Goal: Task Accomplishment & Management: Manage account settings

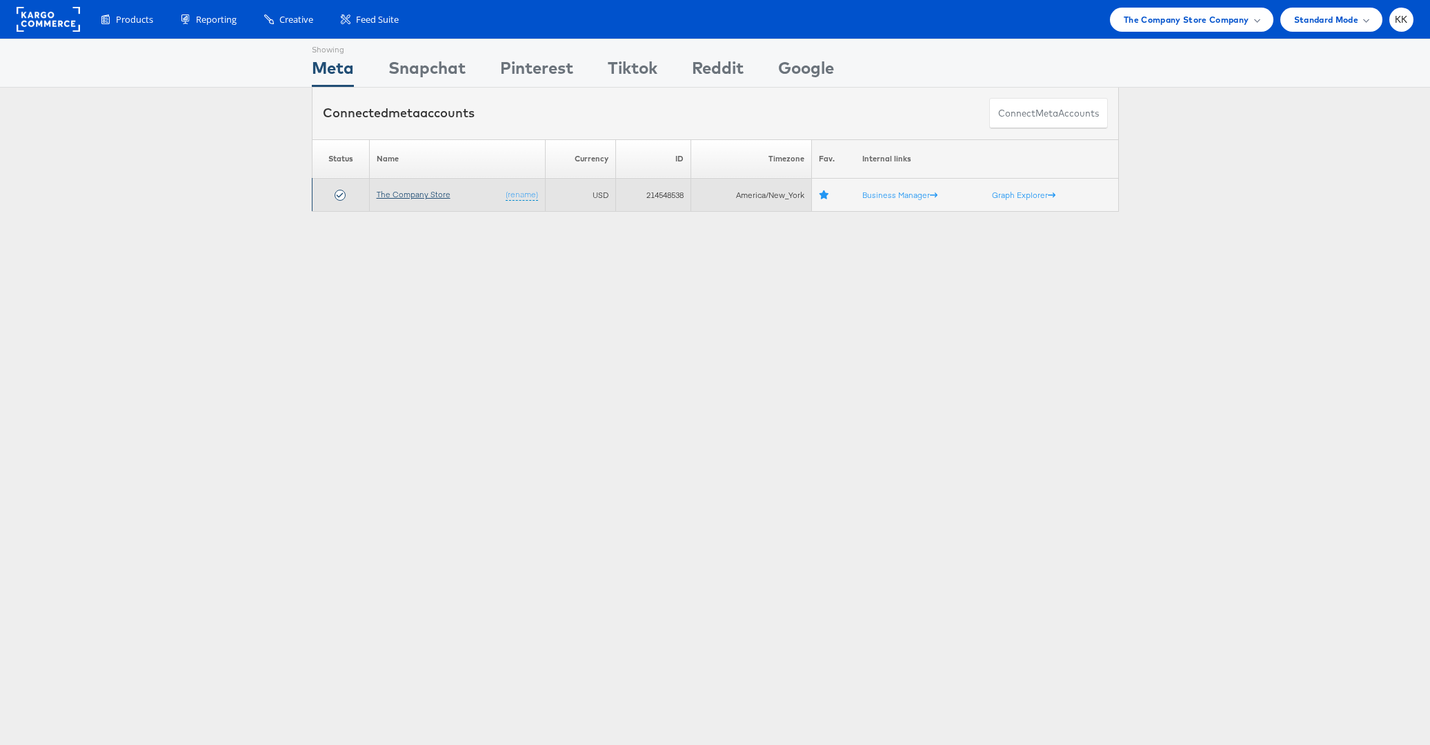
click at [424, 191] on link "The Company Store" at bounding box center [414, 194] width 74 height 10
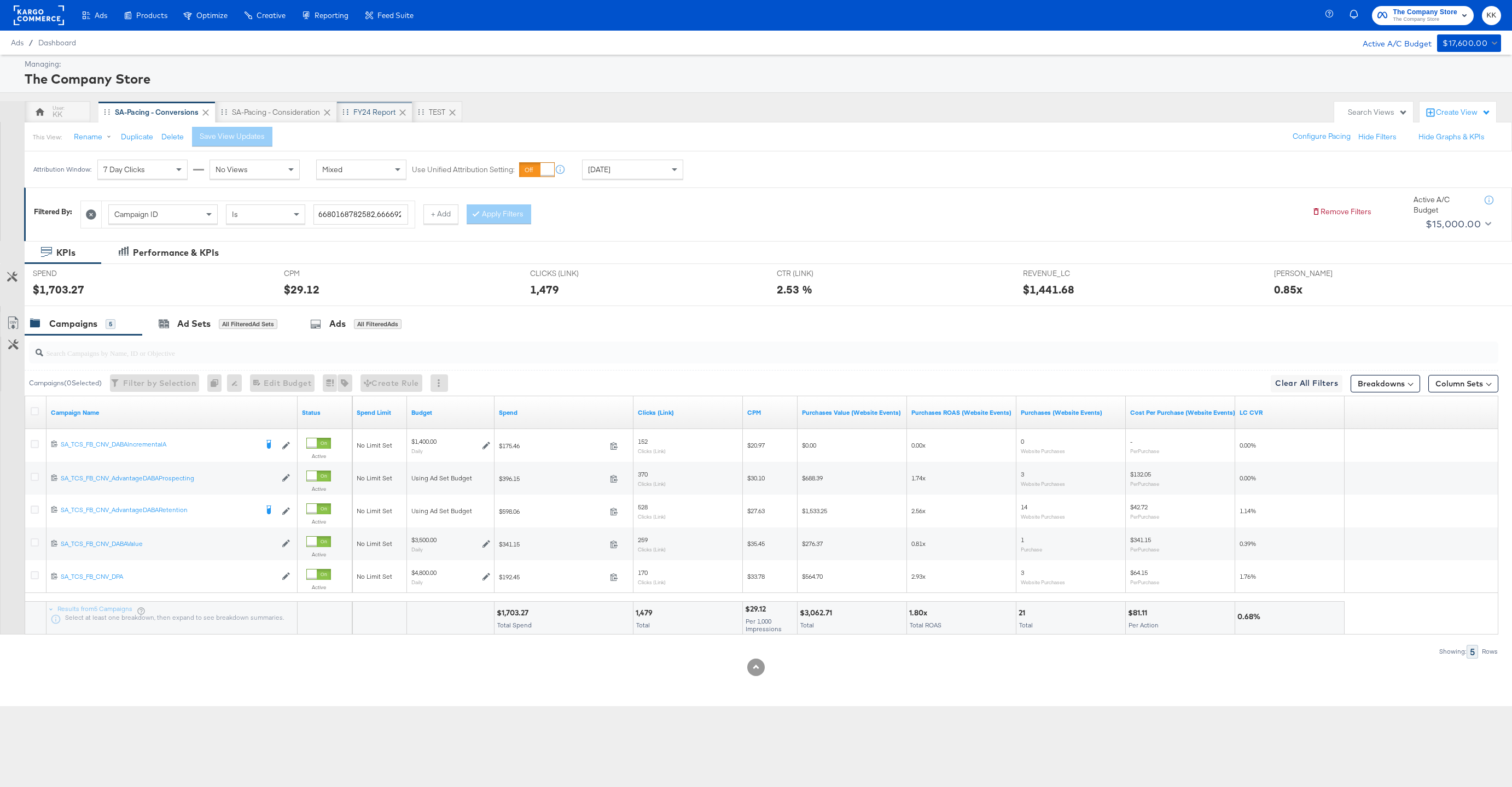
click at [370, 117] on div "FY24 Report" at bounding box center [374, 112] width 42 height 10
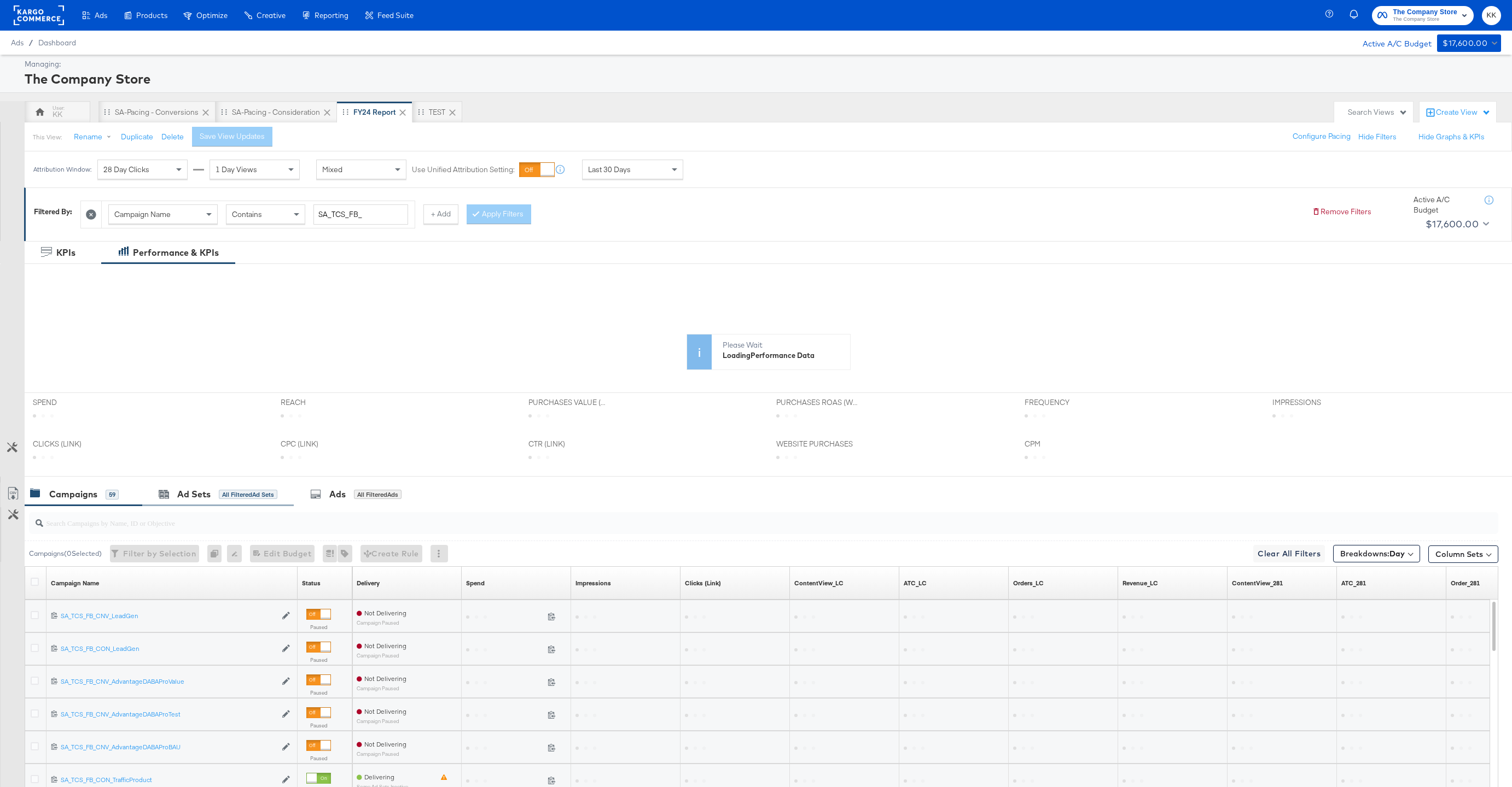
click at [183, 487] on div "Ad Sets All Filtered Ad Sets" at bounding box center [217, 495] width 151 height 24
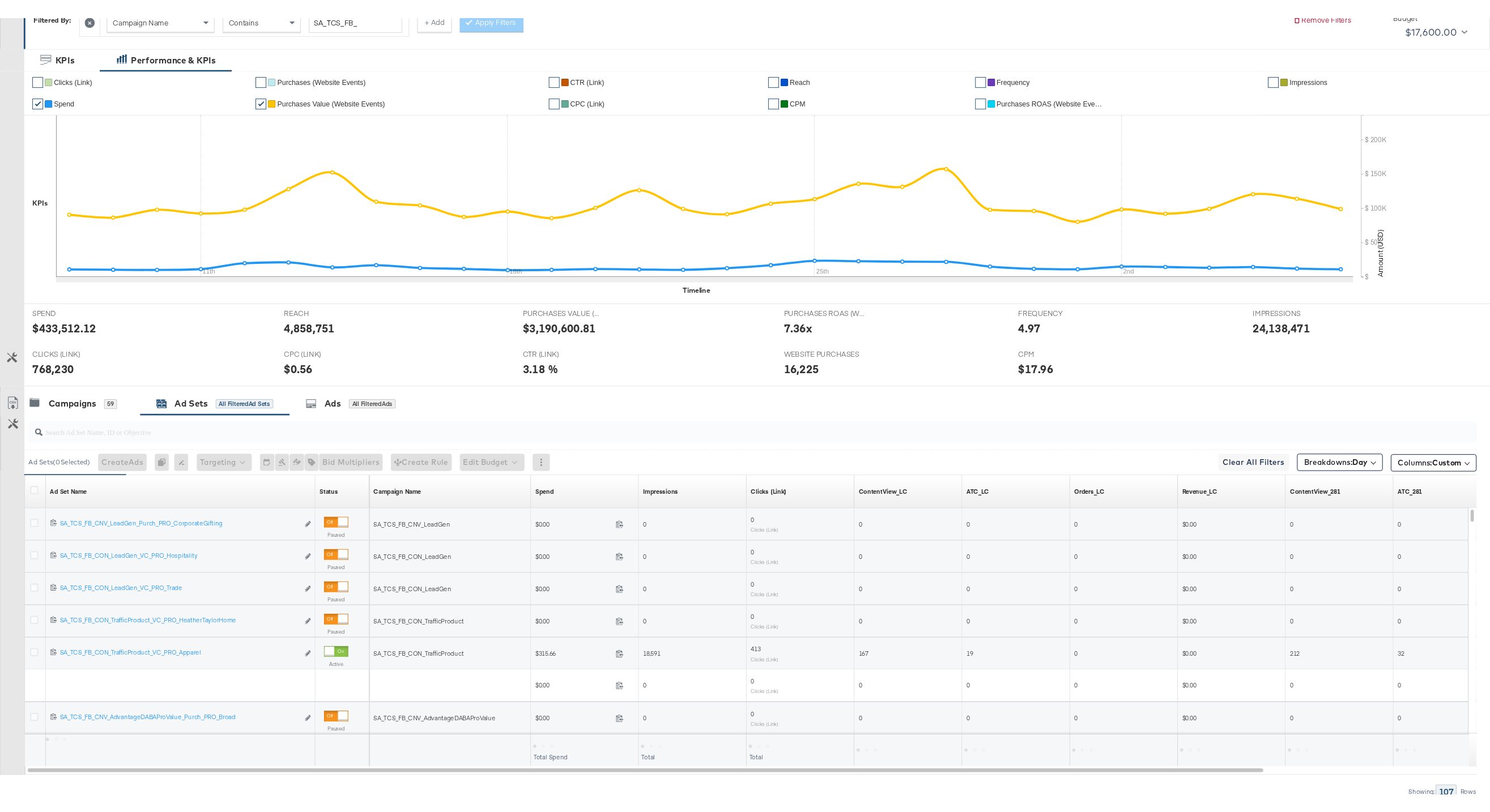
scroll to position [271, 0]
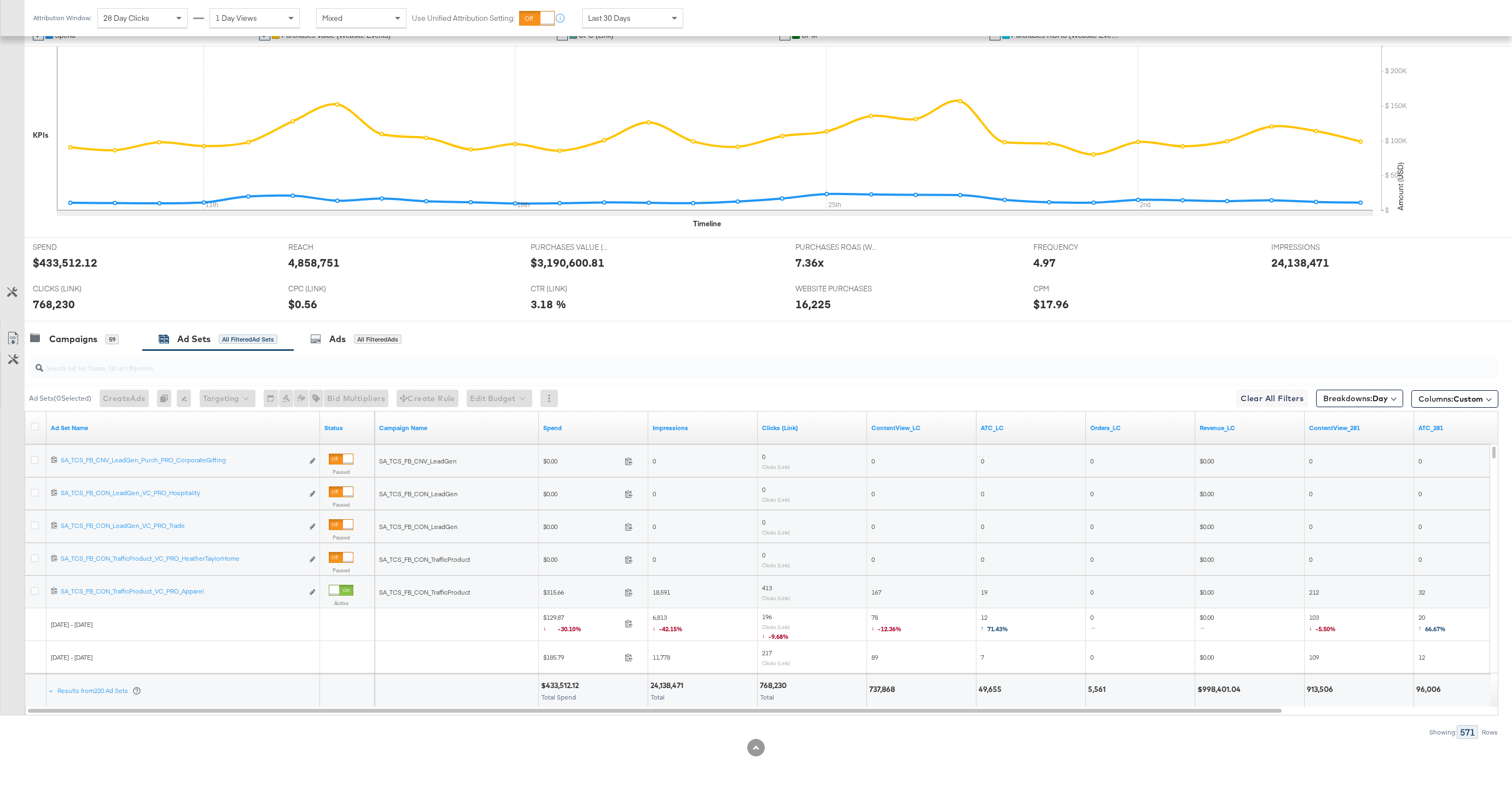
click at [38, 420] on div at bounding box center [36, 428] width 21 height 20
click at [36, 424] on icon at bounding box center [35, 426] width 8 height 8
click at [0, 0] on input "checkbox" at bounding box center [0, 0] width 0 height 0
click at [15, 334] on icon at bounding box center [13, 338] width 13 height 13
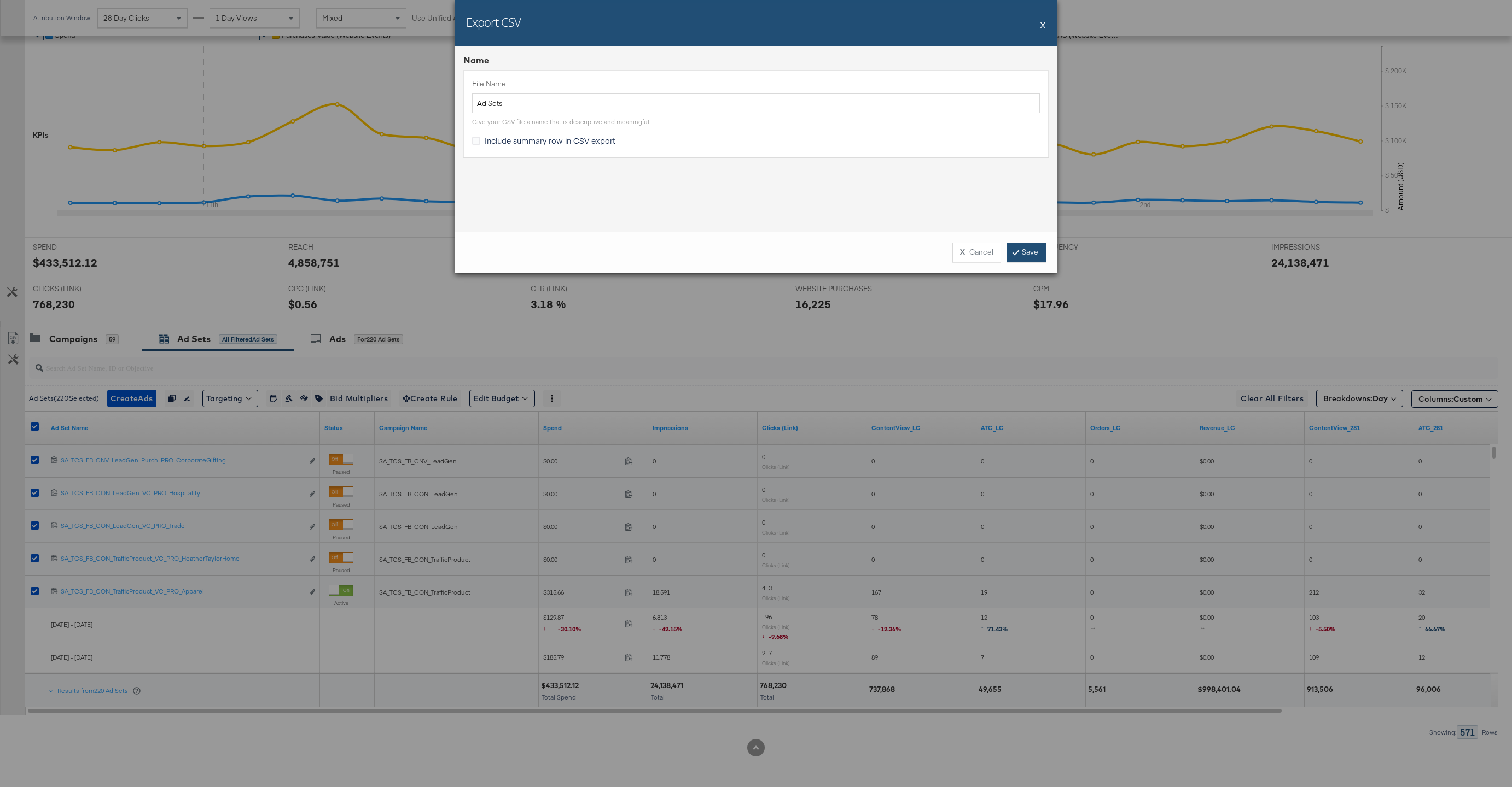
click at [1039, 253] on link "Save" at bounding box center [1026, 252] width 40 height 20
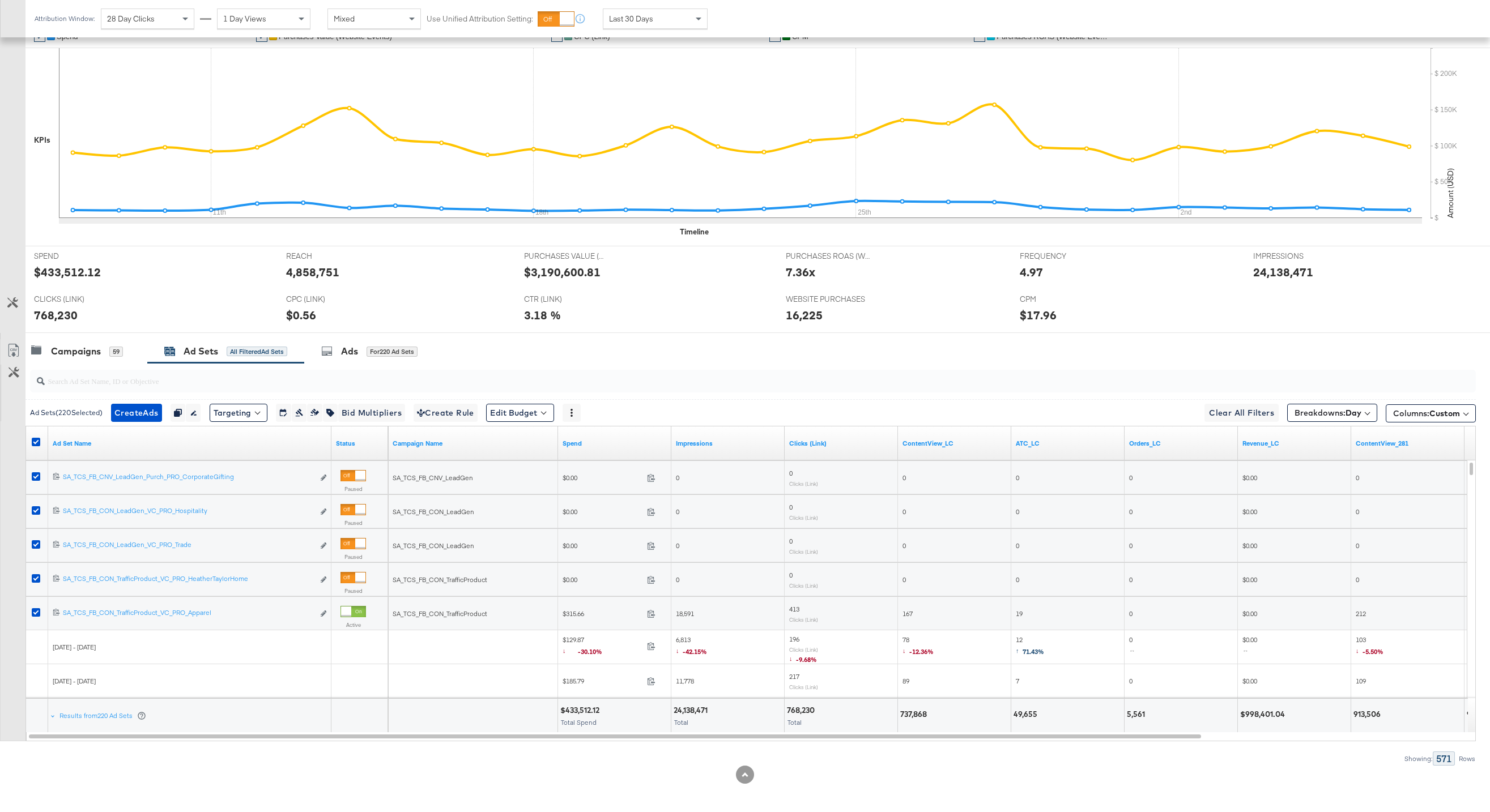
scroll to position [0, 0]
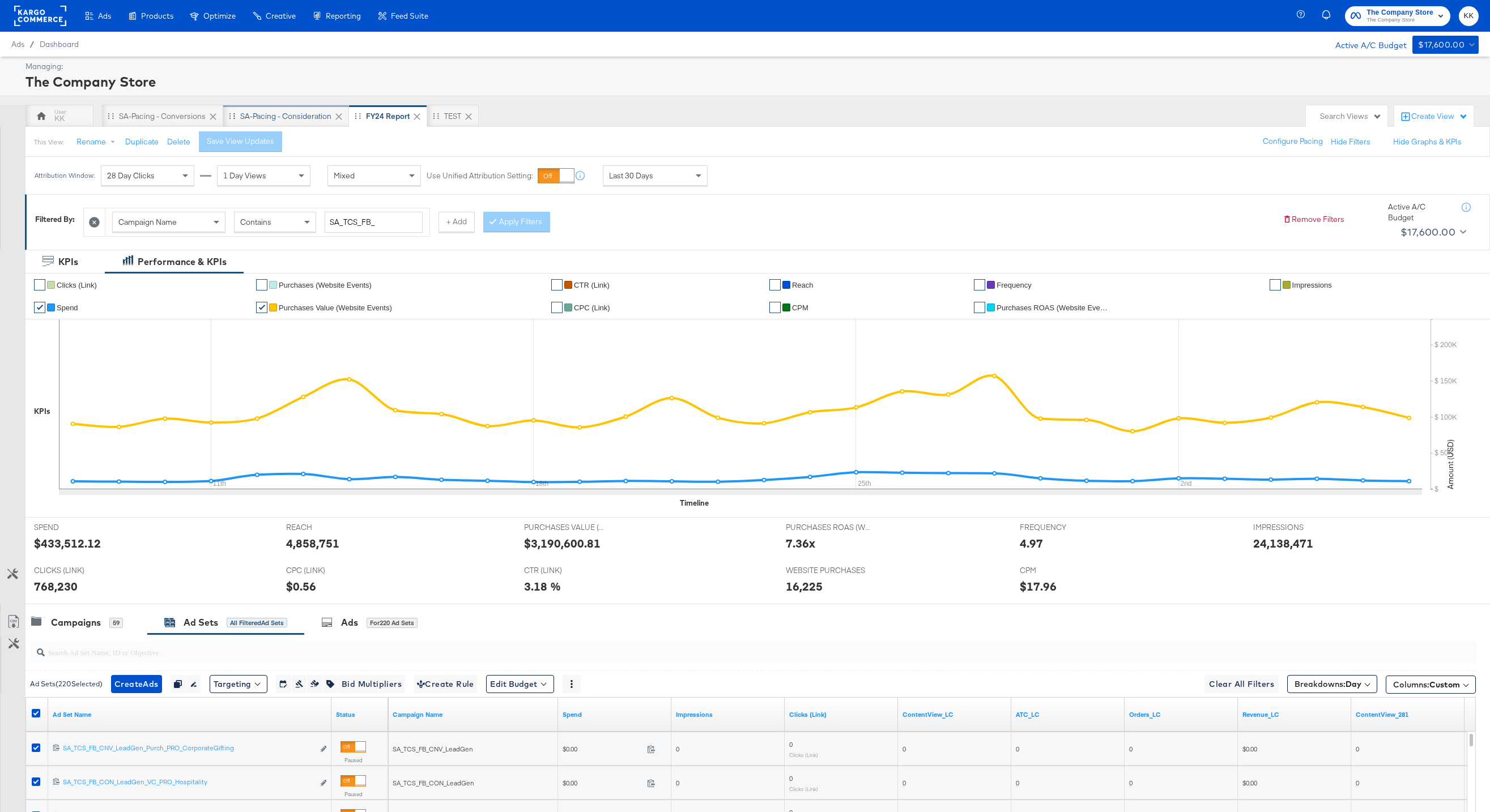
click at [287, 119] on div "SA-Pacing - Consideration" at bounding box center [285, 116] width 91 height 11
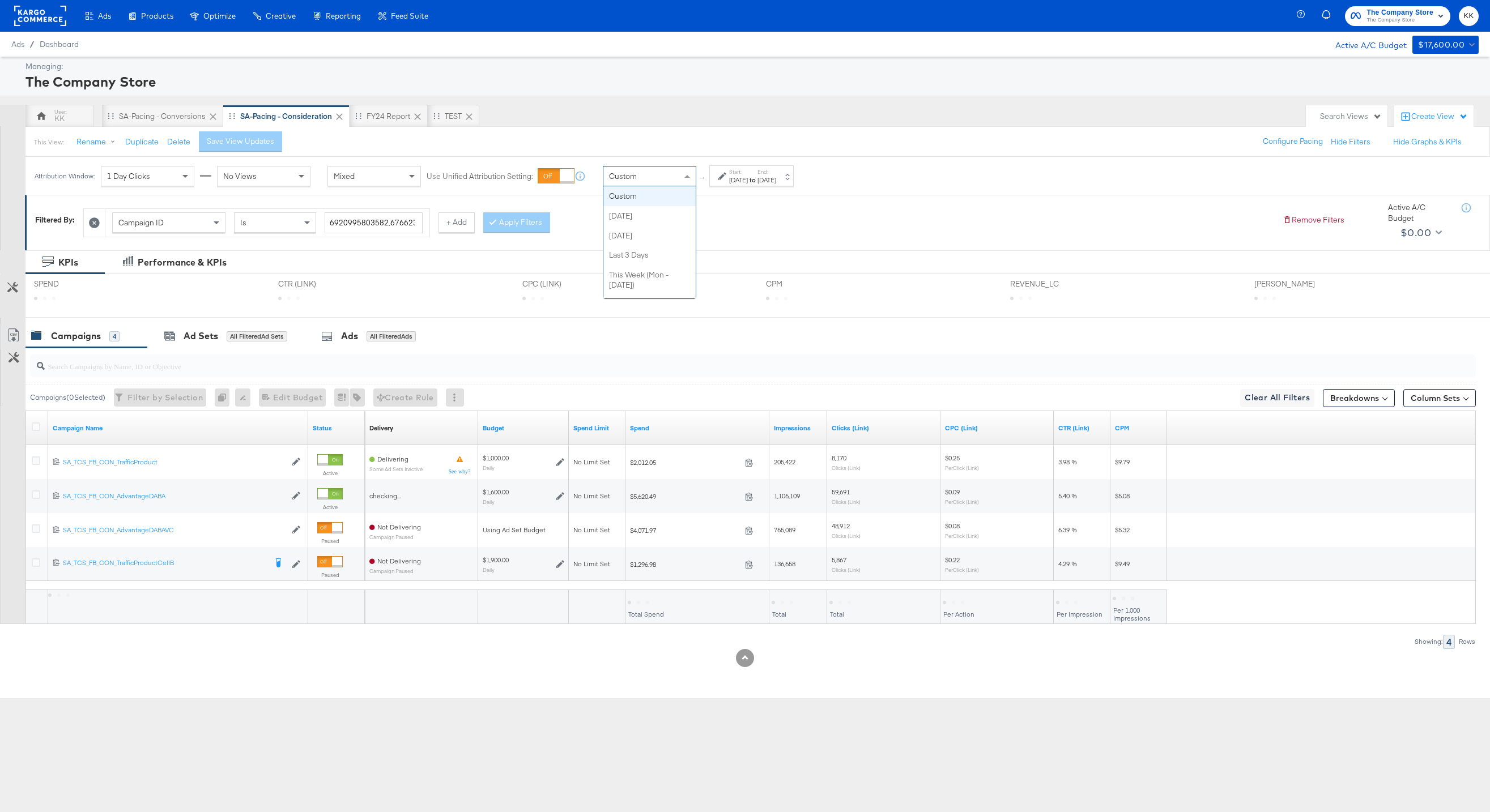
click at [677, 183] on div "Custom" at bounding box center [650, 176] width 92 height 19
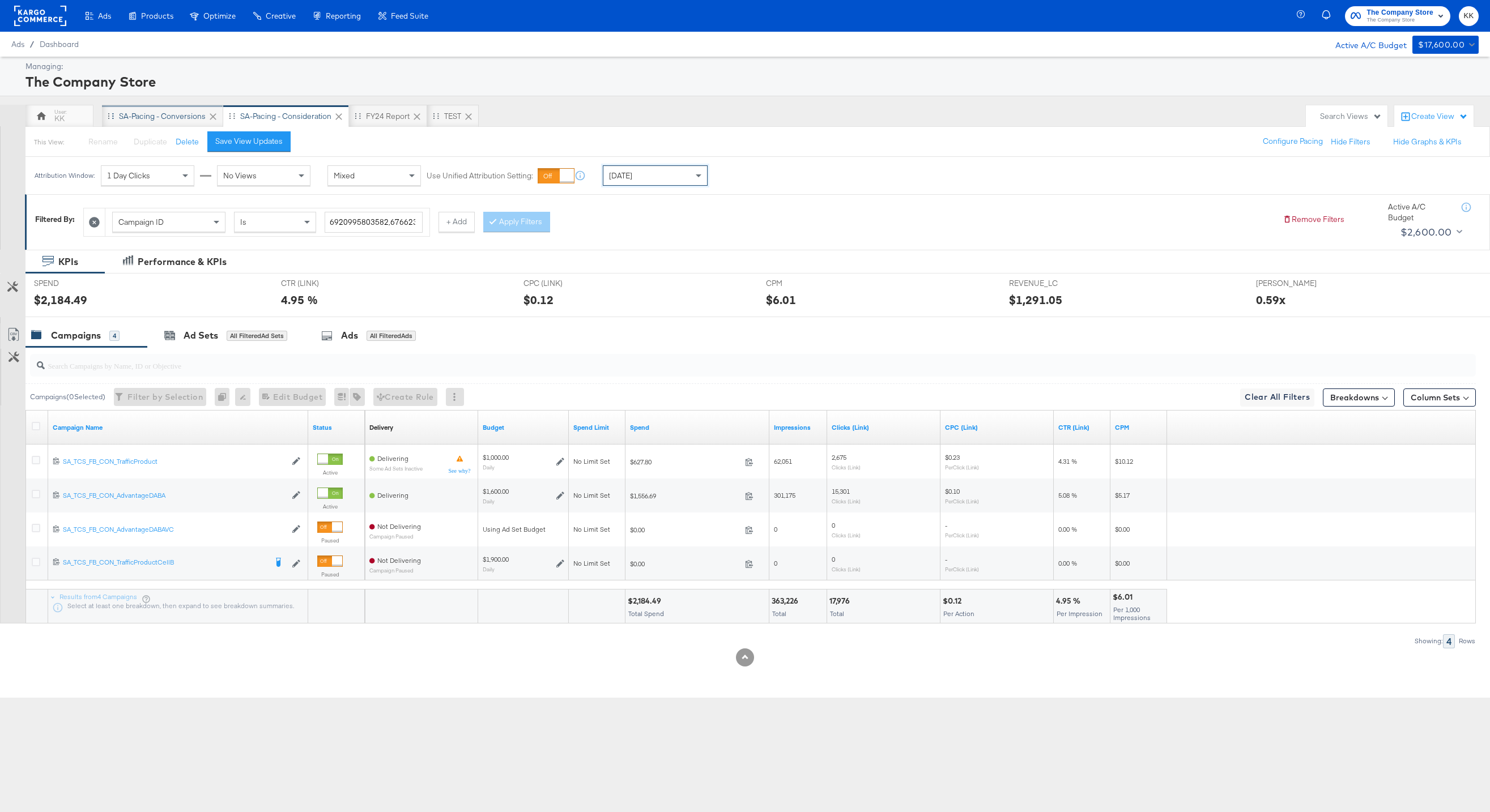
click at [173, 110] on div "SA-Pacing - Conversions" at bounding box center [163, 117] width 122 height 23
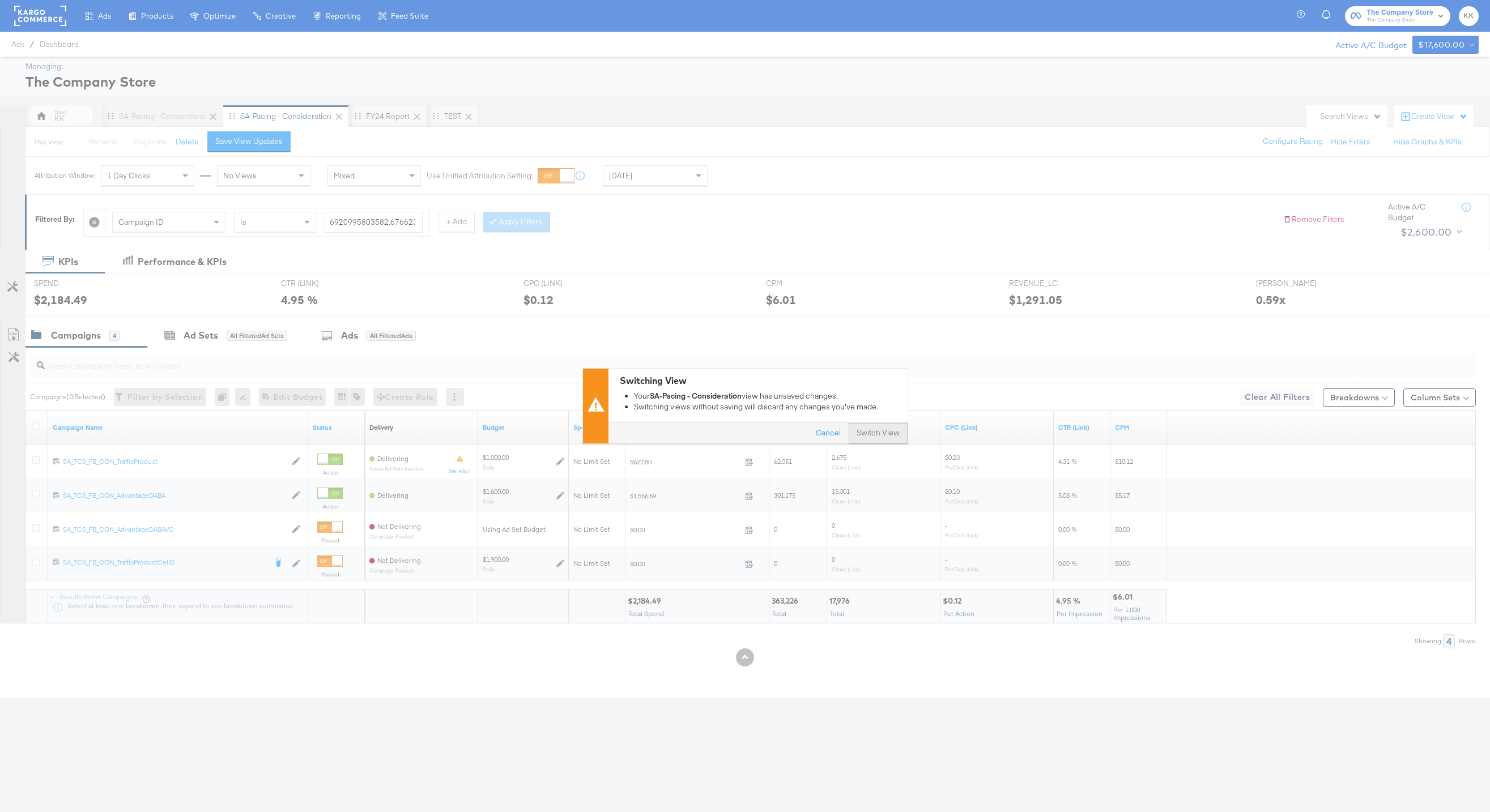
click at [869, 430] on button "Switch View" at bounding box center [878, 434] width 59 height 21
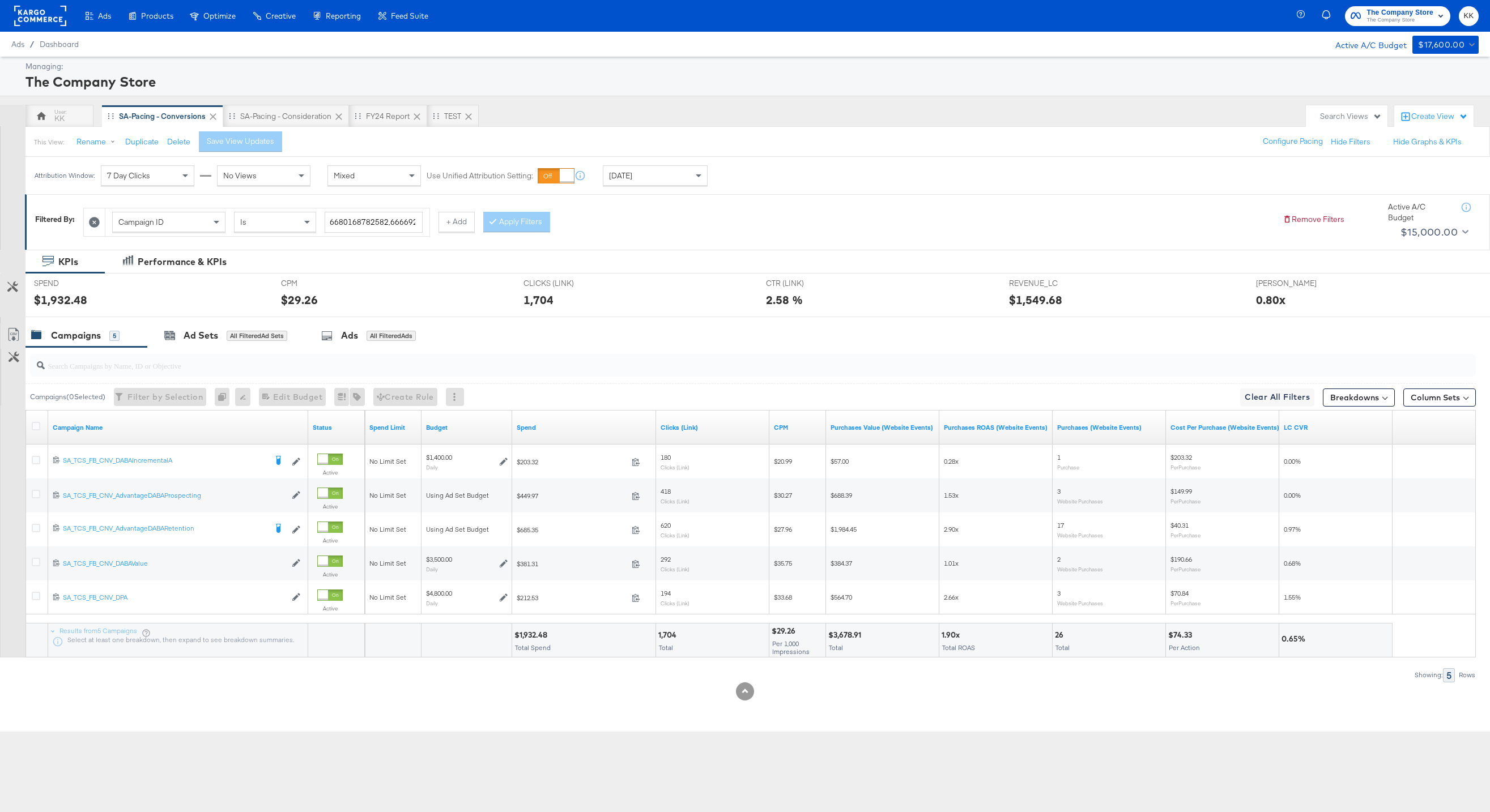
click at [657, 178] on div "Today" at bounding box center [655, 175] width 103 height 19
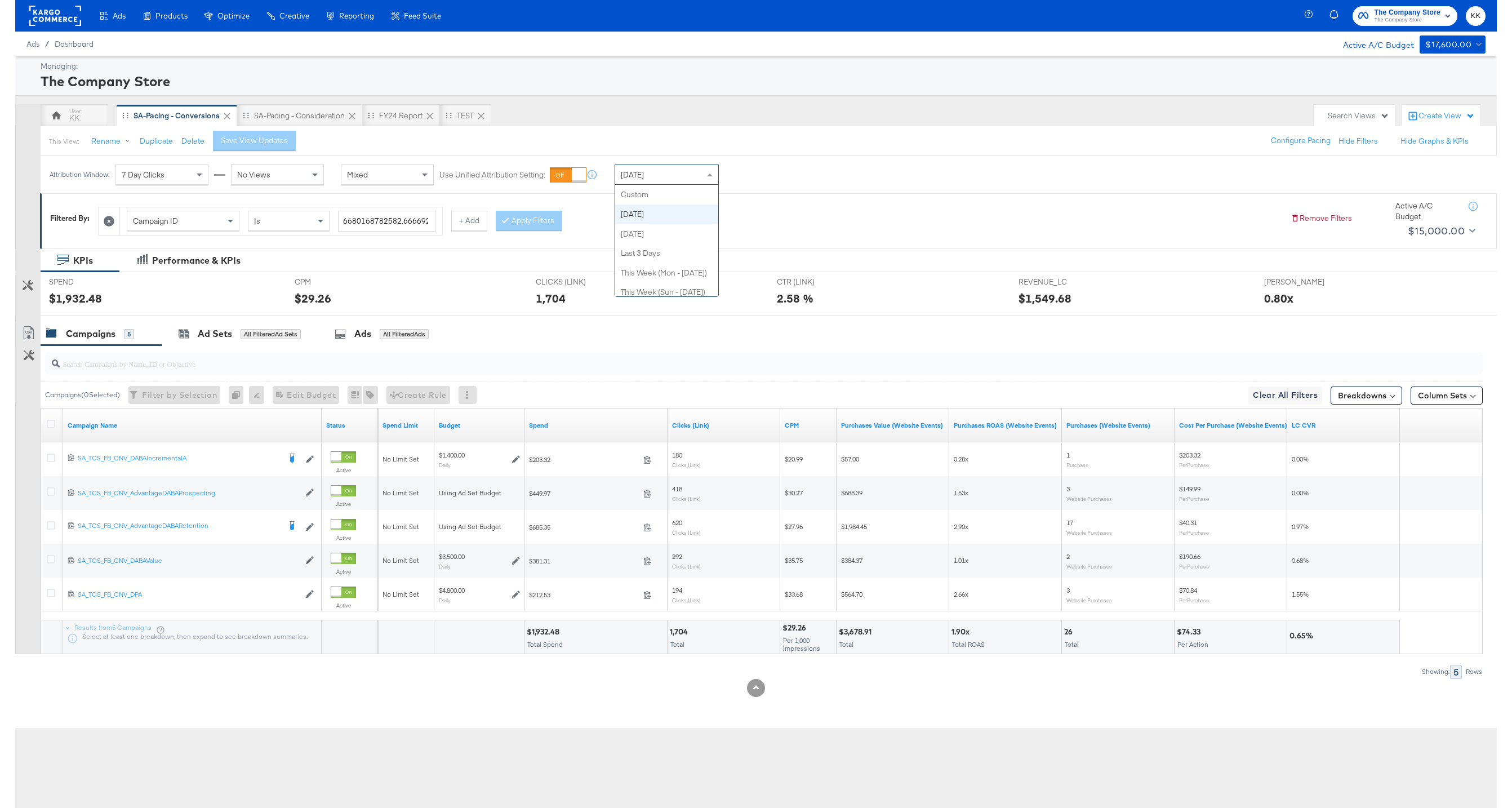
scroll to position [20, 0]
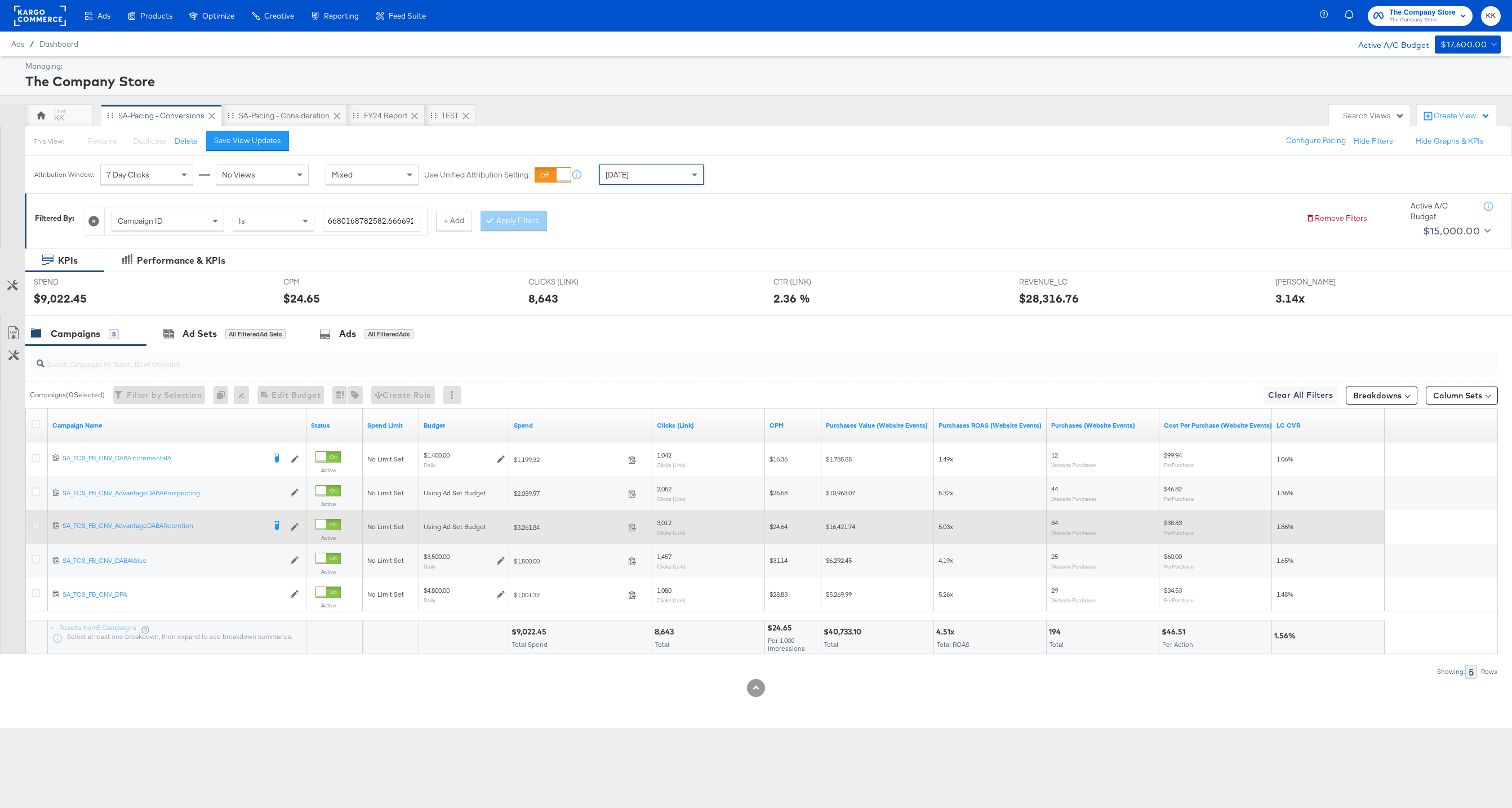
click at [38, 522] on icon at bounding box center [36, 525] width 8 height 8
click at [0, 0] on input "checkbox" at bounding box center [0, 0] width 0 height 0
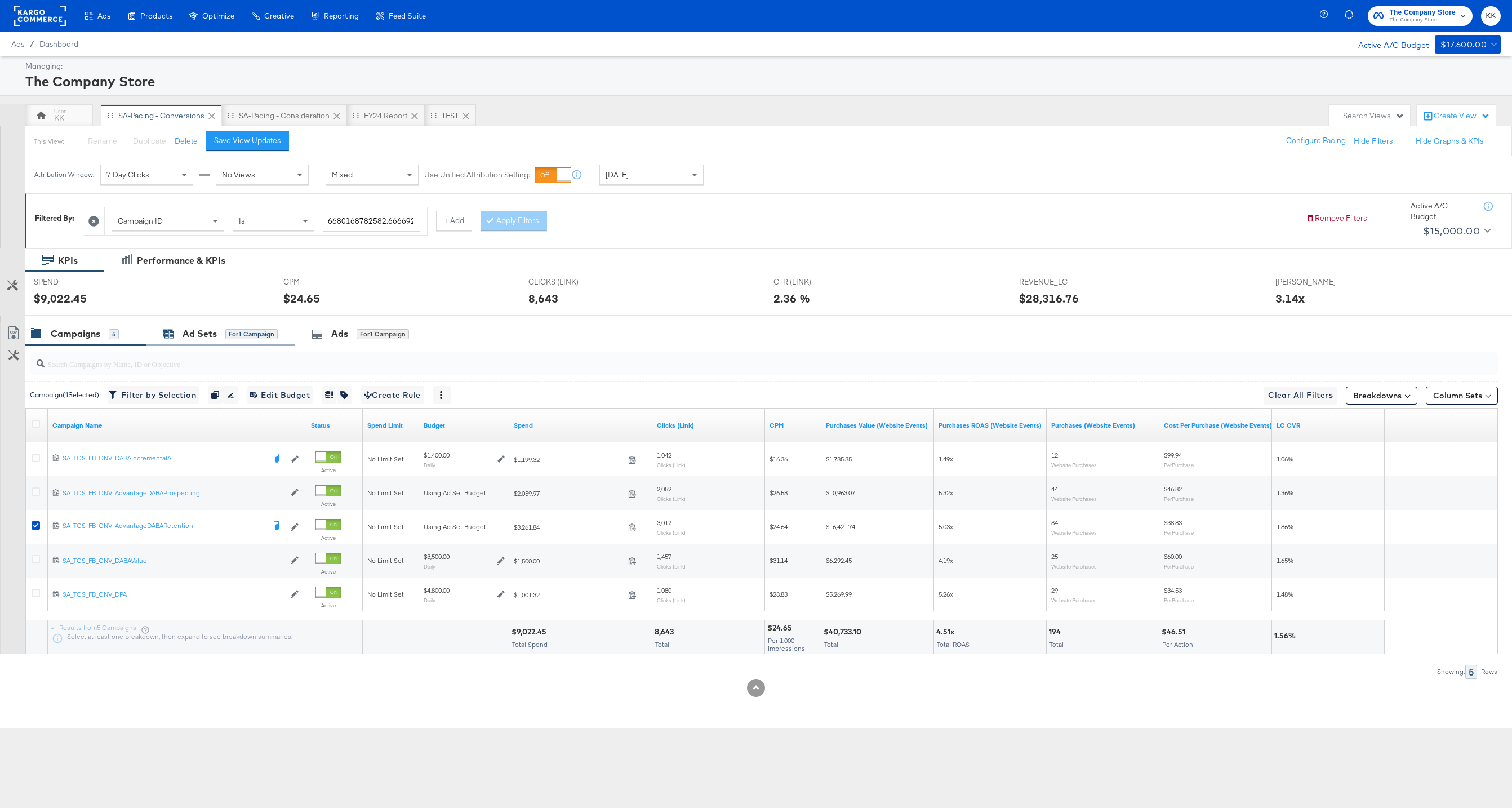
click at [168, 337] on icon at bounding box center [169, 335] width 10 height 7
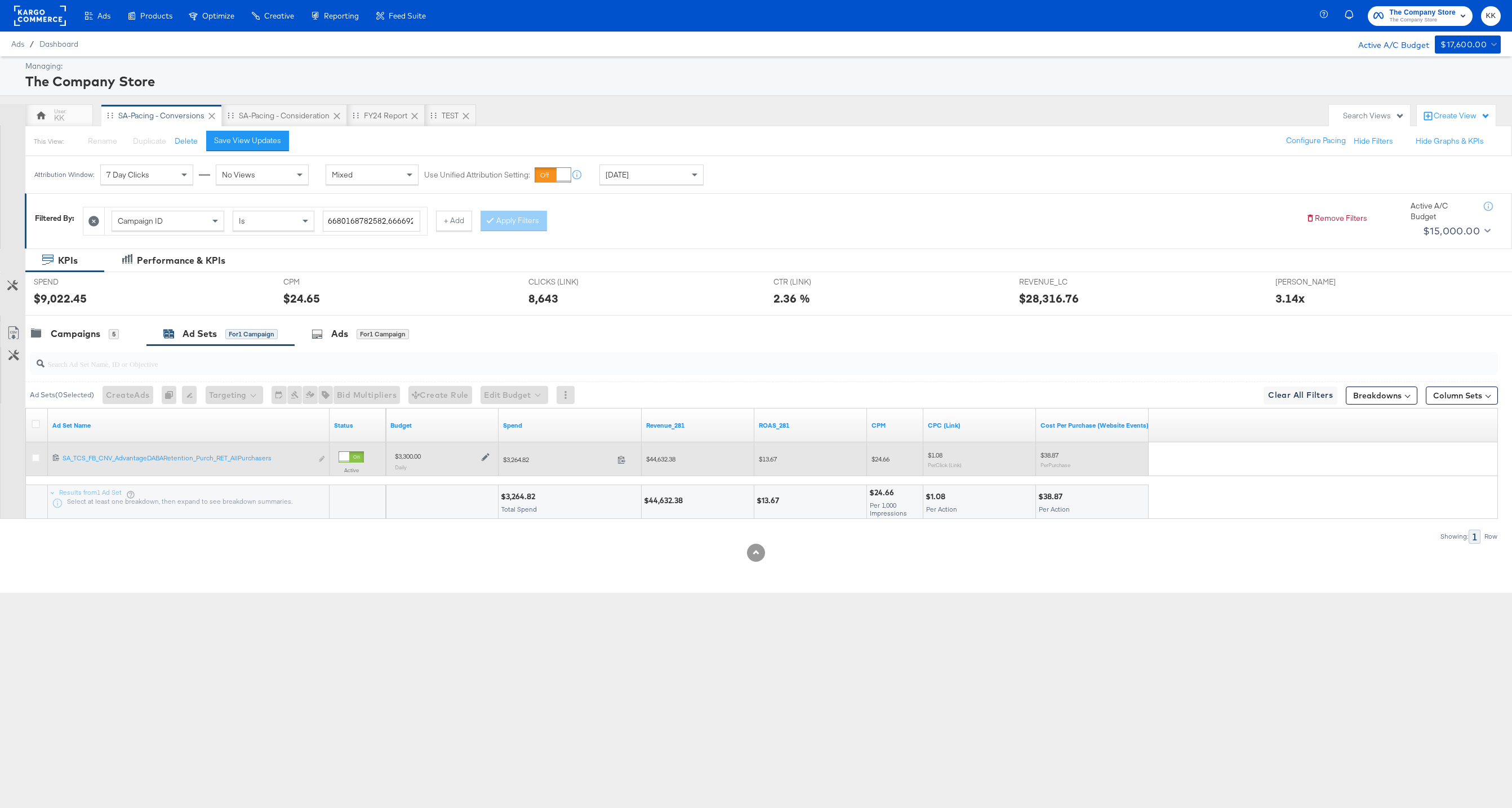
click at [489, 456] on div "$3,300.00 Daily" at bounding box center [442, 461] width 104 height 28
click at [484, 458] on icon at bounding box center [486, 458] width 8 height 8
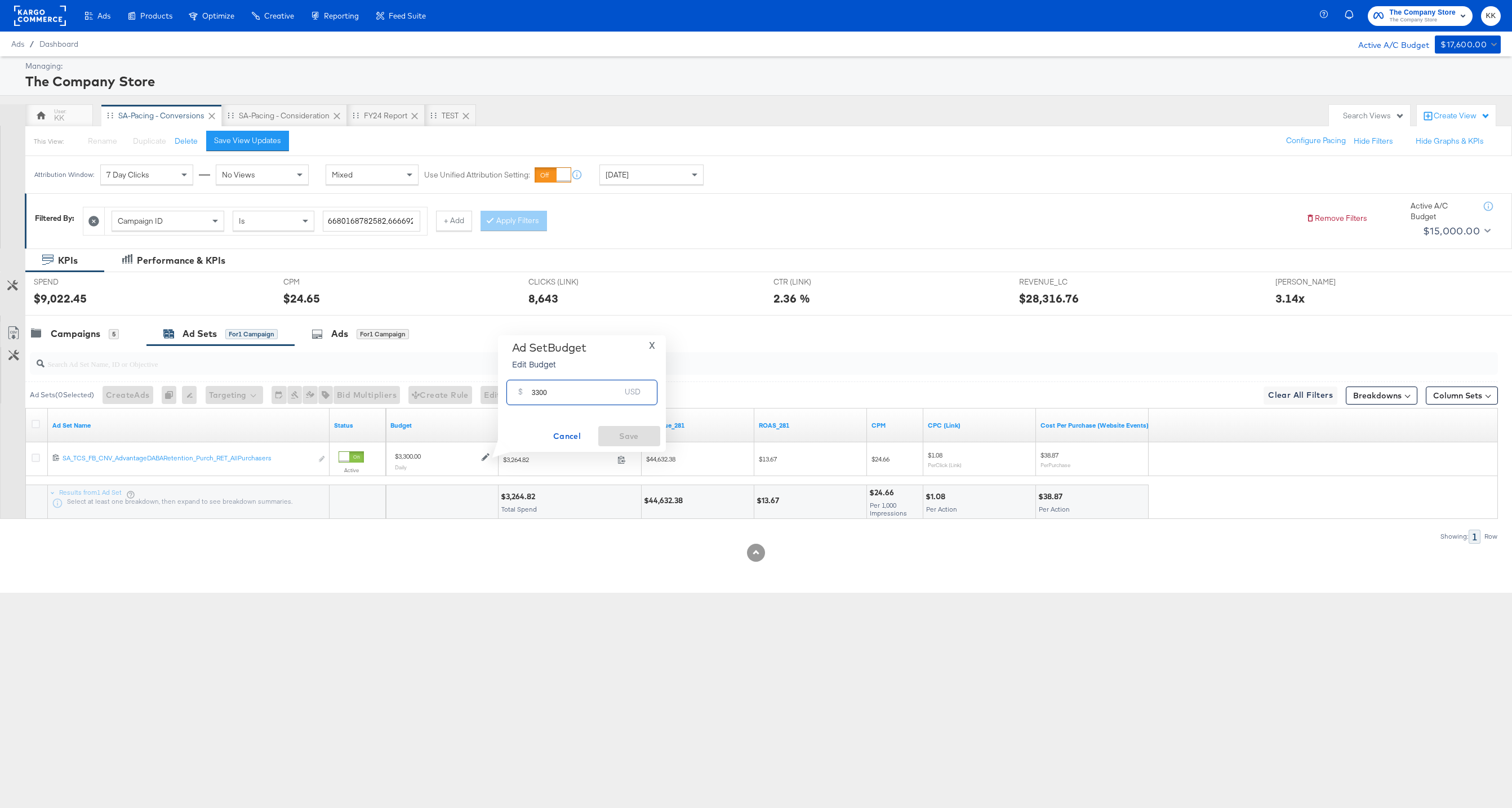
drag, startPoint x: 538, startPoint y: 391, endPoint x: 520, endPoint y: 391, distance: 18.0
click at [520, 391] on div "$ 3300 USD" at bounding box center [582, 392] width 151 height 25
type input "2900"
click at [635, 423] on div "Ad Set Budget Edit Budget X $ 2900 USD Cancel Save" at bounding box center [582, 393] width 157 height 105
click at [637, 426] on button "Save" at bounding box center [630, 436] width 62 height 20
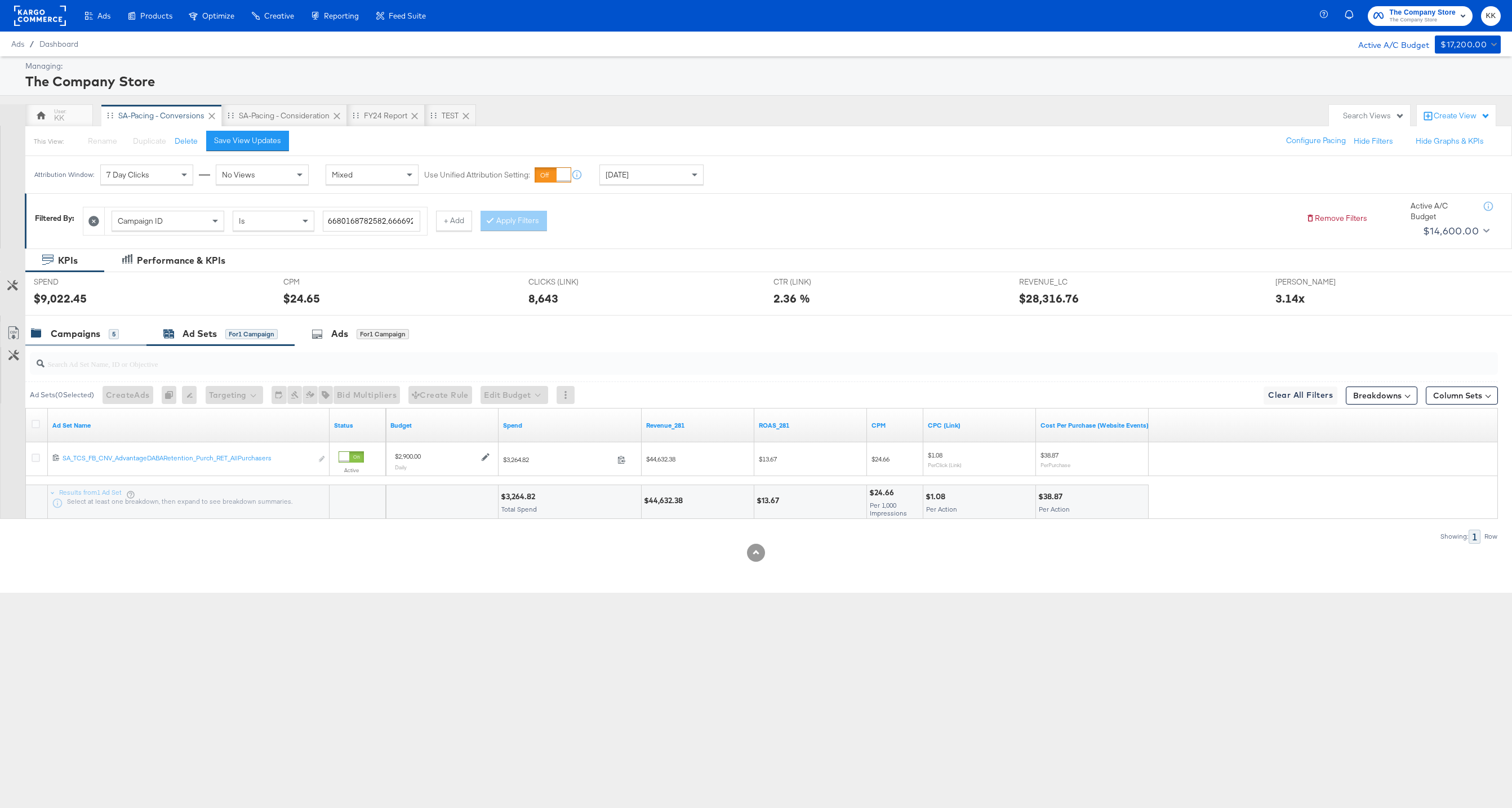
click at [99, 332] on div "Campaigns" at bounding box center [75, 334] width 50 height 13
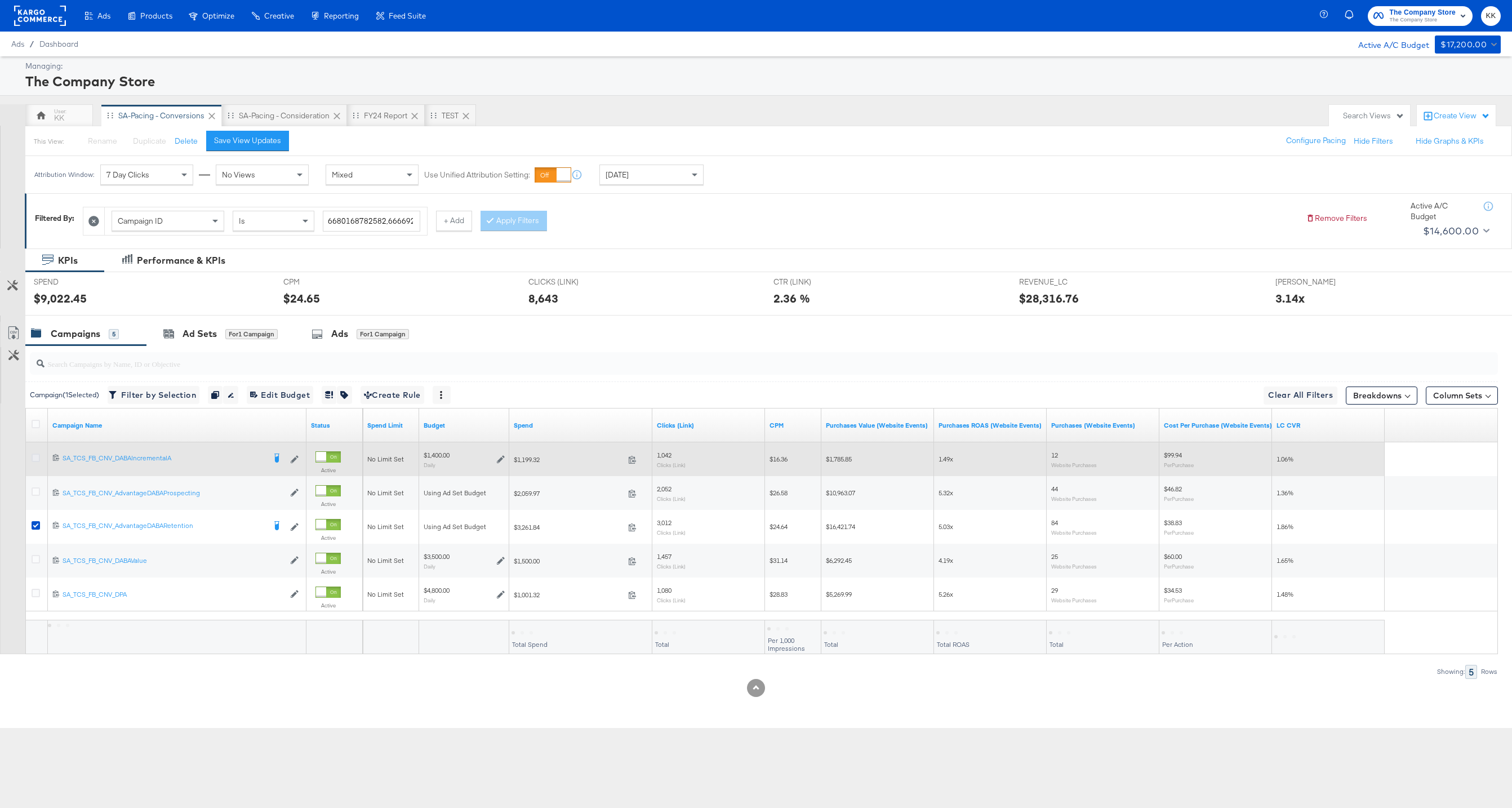
click at [36, 460] on icon at bounding box center [36, 458] width 8 height 8
click at [0, 0] on input "checkbox" at bounding box center [0, 0] width 0 height 0
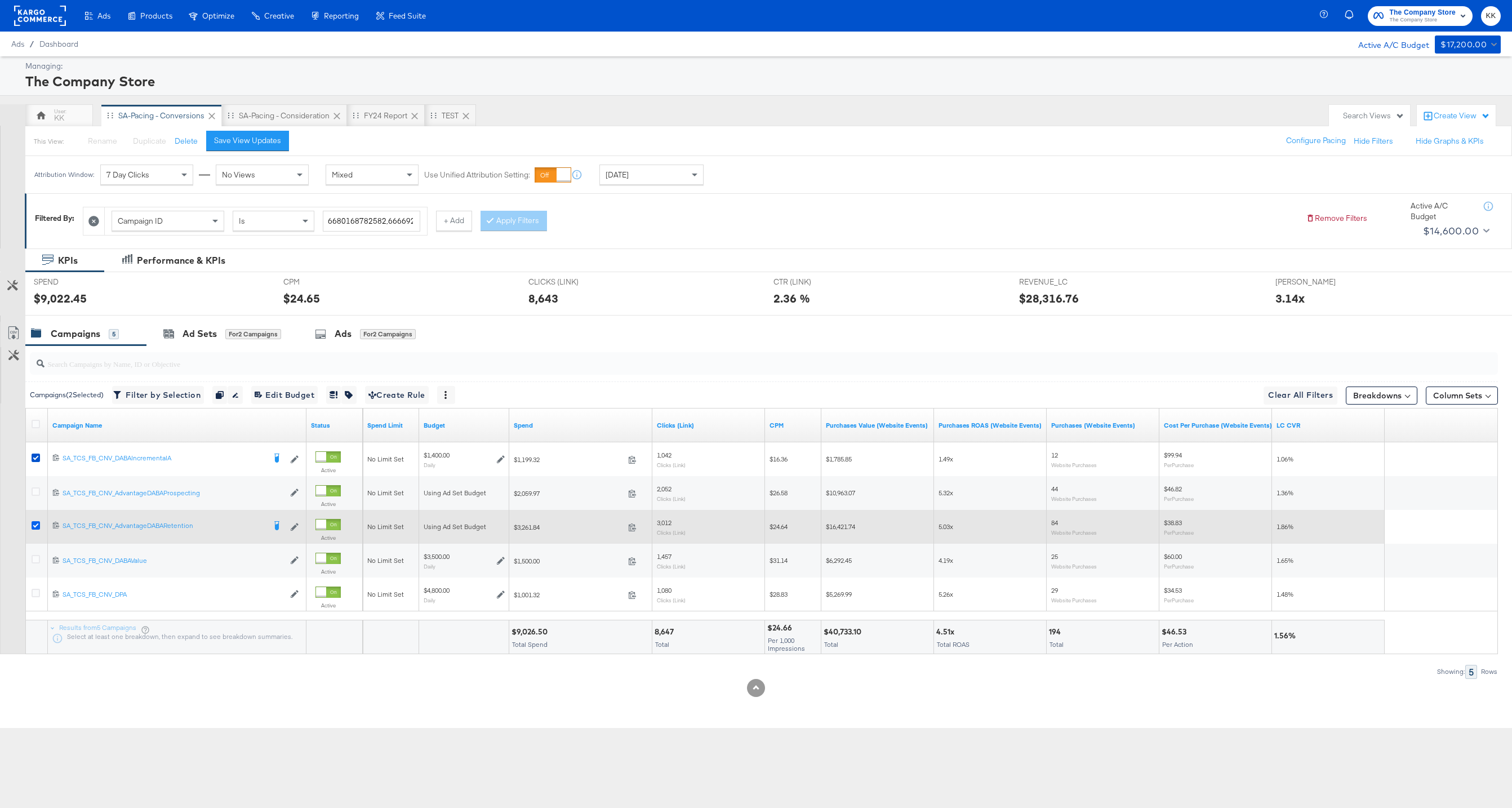
click at [36, 522] on icon at bounding box center [36, 525] width 8 height 8
click at [0, 0] on input "checkbox" at bounding box center [0, 0] width 0 height 0
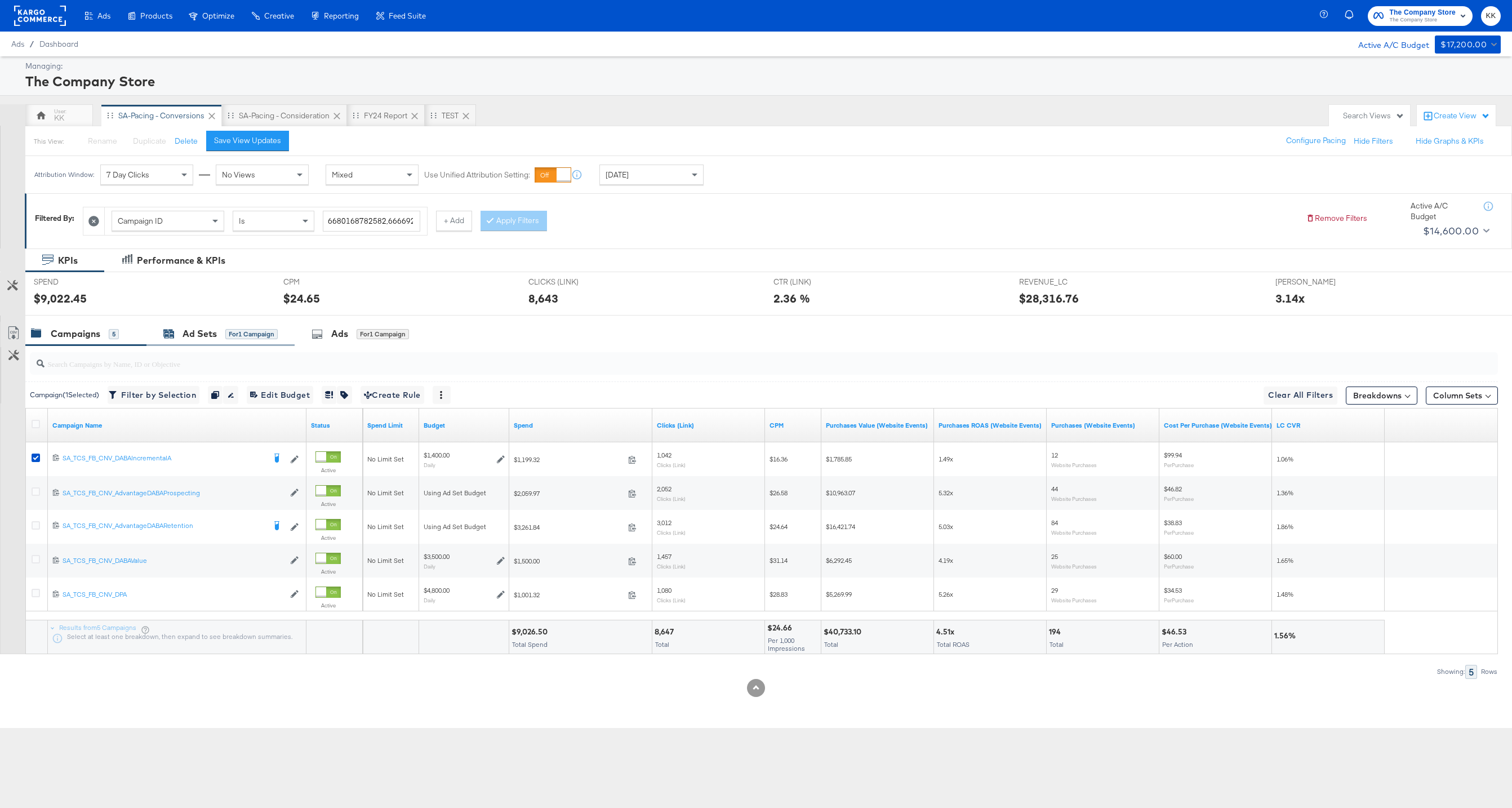
click at [229, 332] on div "for 1 Campaign" at bounding box center [252, 334] width 52 height 10
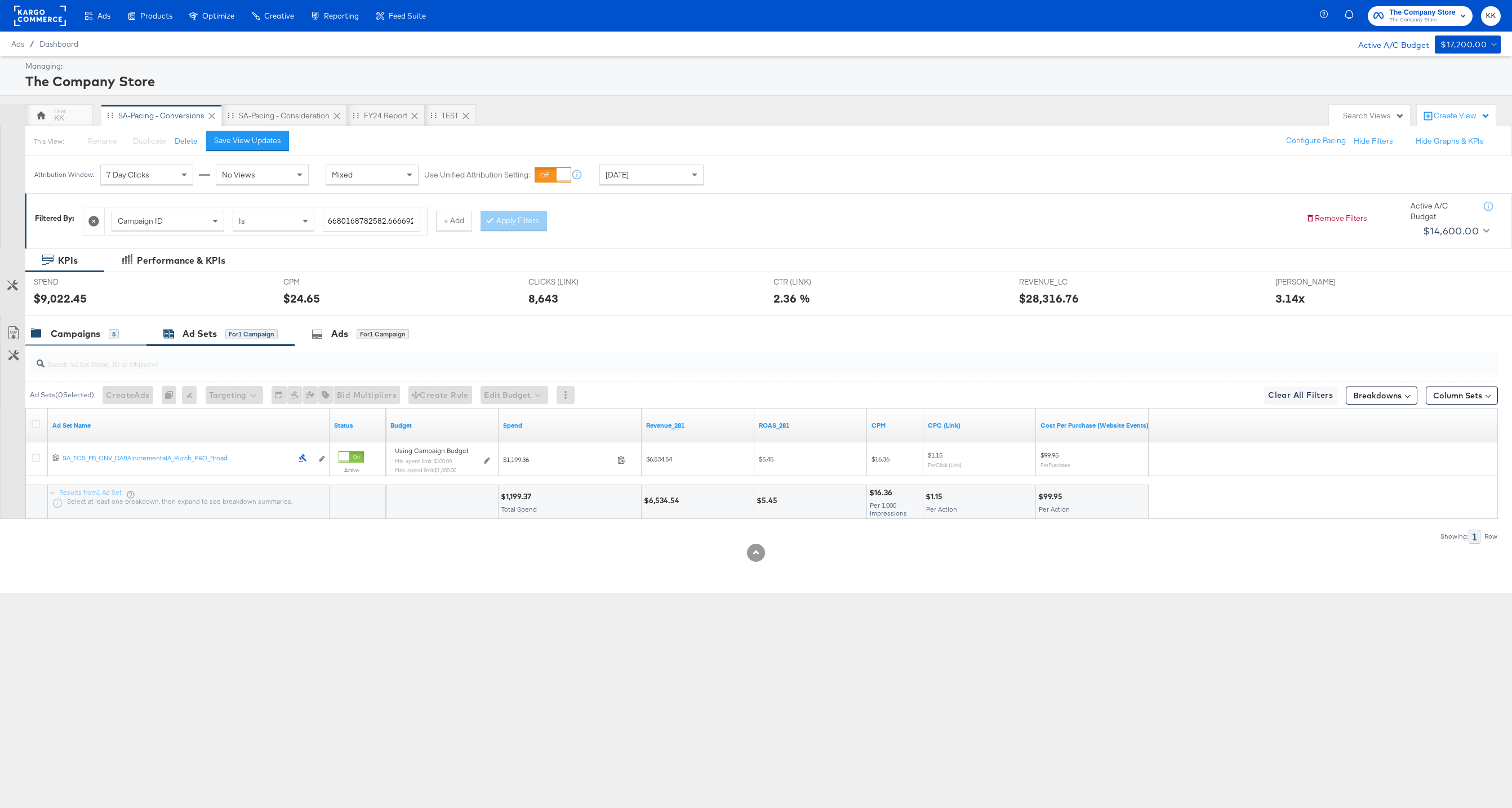
click at [94, 339] on div "Campaigns" at bounding box center [75, 334] width 50 height 13
